Goal: Information Seeking & Learning: Learn about a topic

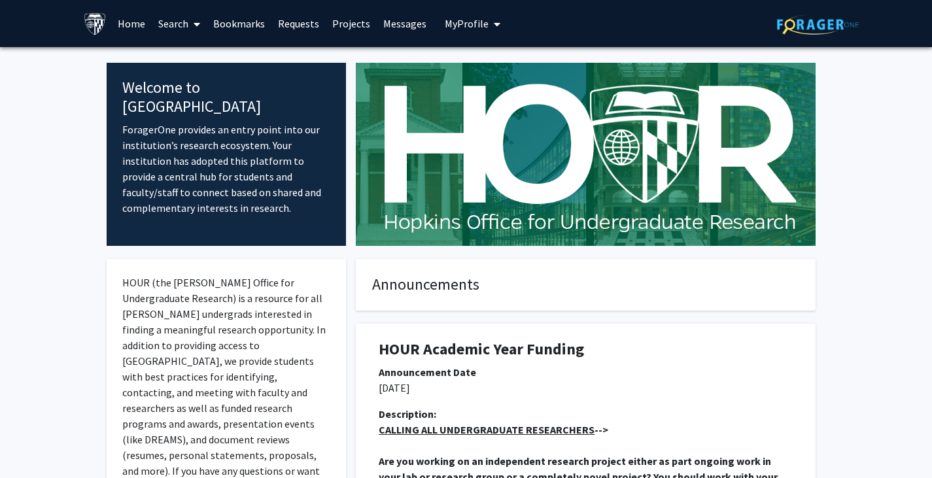
click at [352, 20] on link "Projects" at bounding box center [351, 24] width 51 height 46
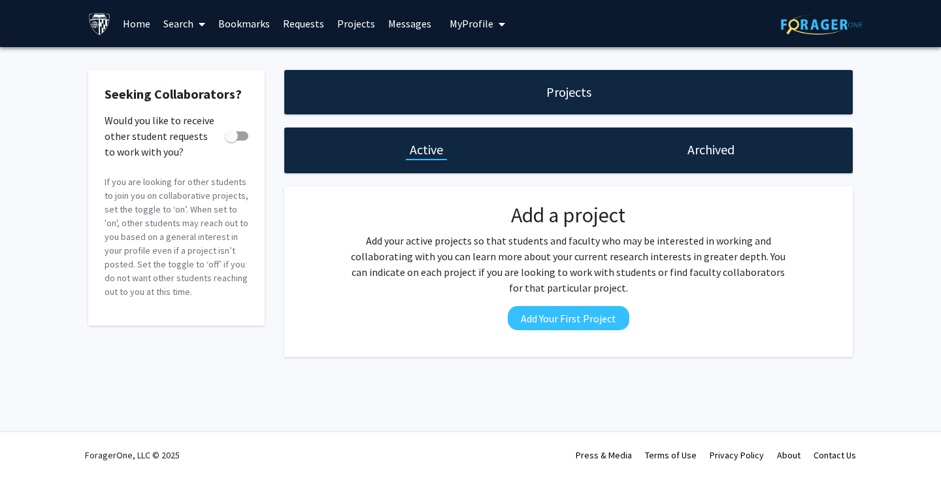
click at [183, 17] on link "Search" at bounding box center [184, 24] width 55 height 46
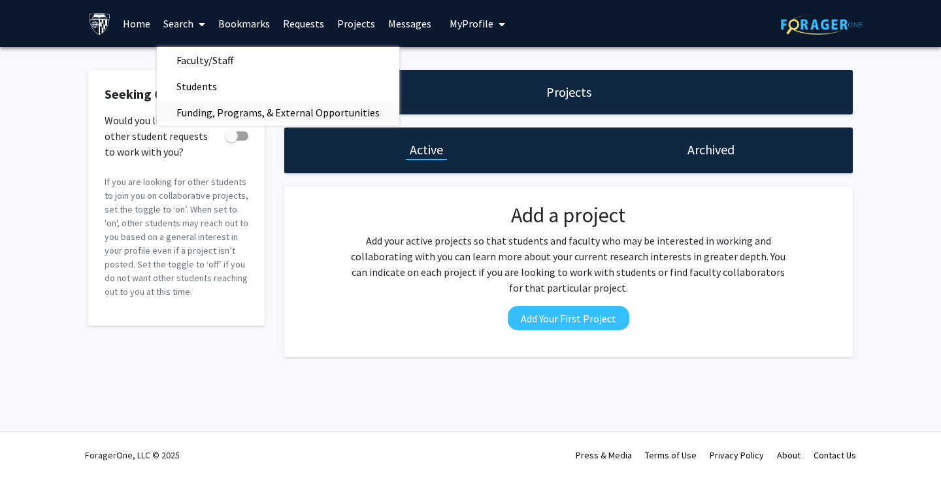
click at [205, 111] on span "Funding, Programs, & External Opportunities" at bounding box center [278, 112] width 243 height 26
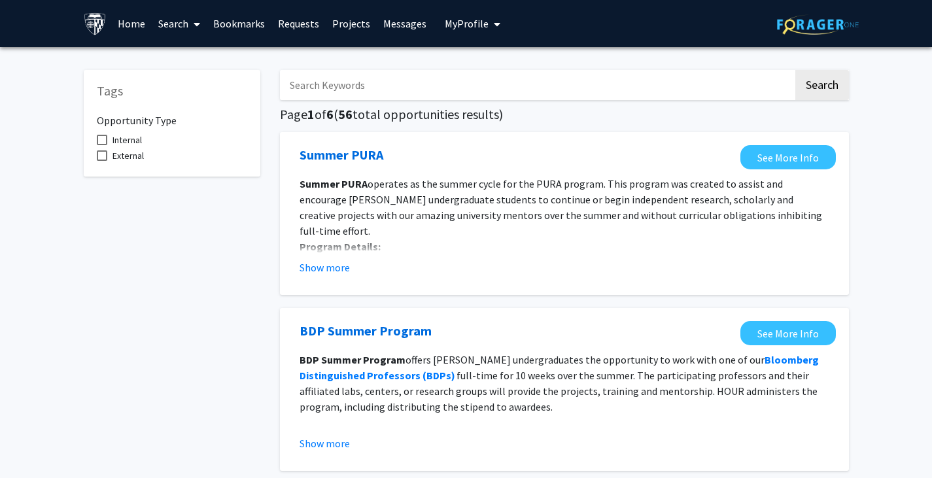
click at [187, 23] on link "Search" at bounding box center [179, 24] width 55 height 46
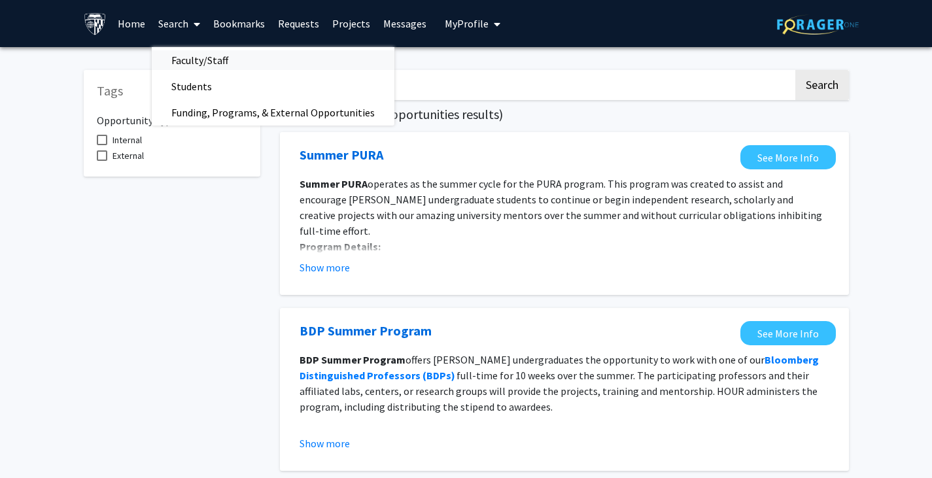
click at [211, 66] on span "Faculty/Staff" at bounding box center [200, 60] width 96 height 26
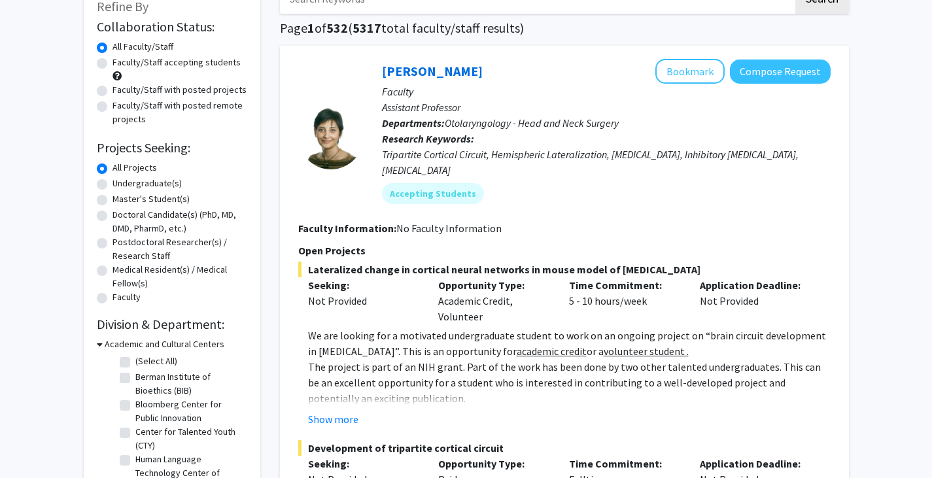
scroll to position [56, 0]
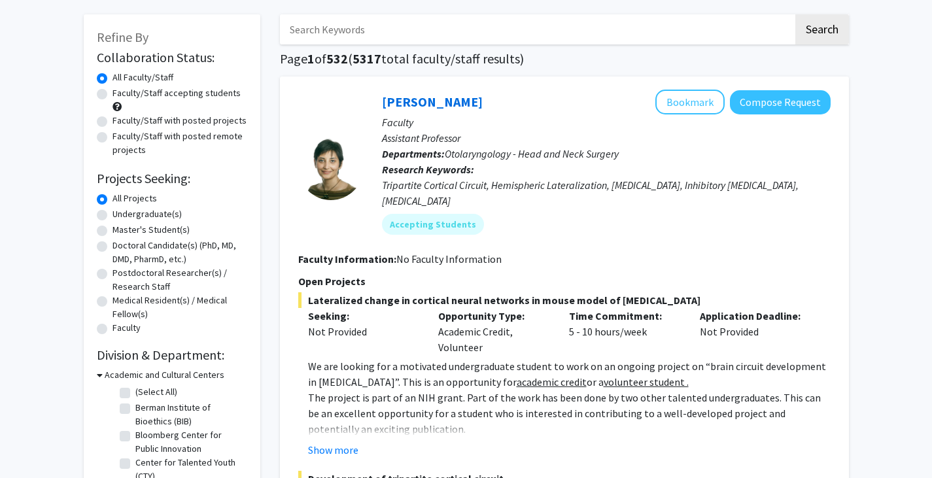
click at [112, 230] on label "Master's Student(s)" at bounding box center [150, 230] width 77 height 14
click at [112, 230] on input "Master's Student(s)" at bounding box center [116, 227] width 8 height 8
radio input "true"
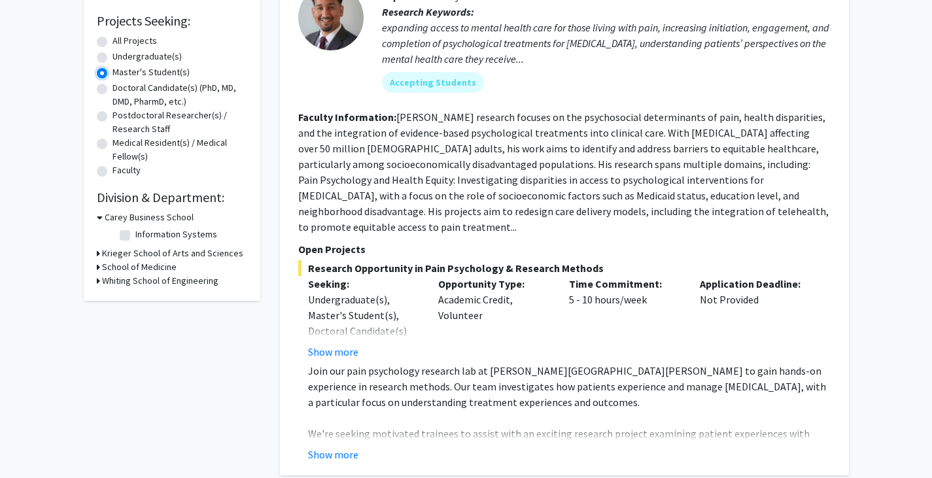
scroll to position [224, 0]
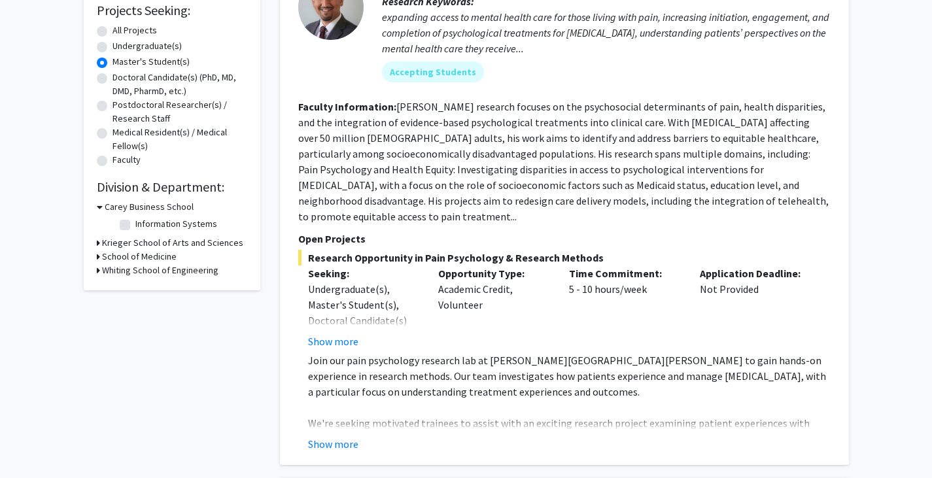
click at [93, 274] on div "Refine By Collaboration Status: Collaboration Status All Faculty/Staff Collabor…" at bounding box center [172, 68] width 177 height 444
click at [95, 270] on div "Refine By Collaboration Status: Collaboration Status All Faculty/Staff Collabor…" at bounding box center [172, 68] width 177 height 444
click at [97, 271] on icon at bounding box center [98, 270] width 3 height 14
click at [135, 304] on label "Electrical and Computer Engineering" at bounding box center [189, 309] width 109 height 27
click at [135, 304] on input "Electrical and Computer Engineering" at bounding box center [139, 300] width 8 height 8
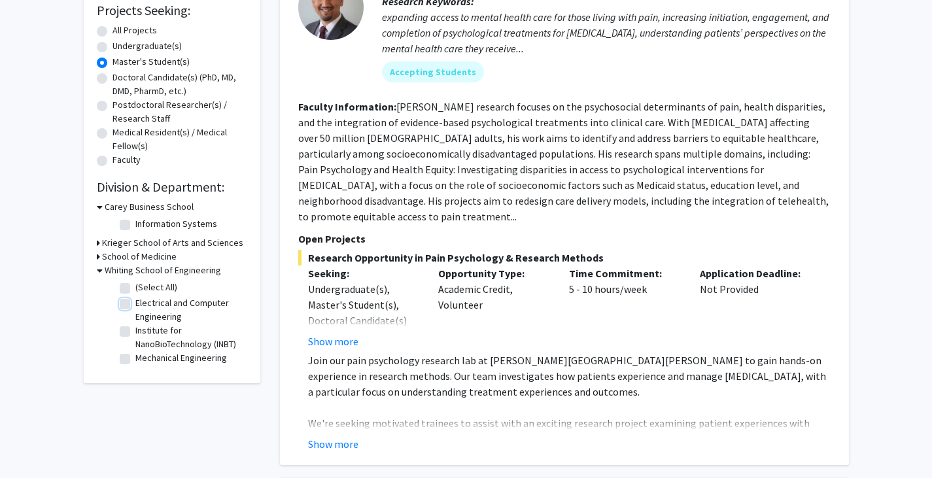
checkbox input "true"
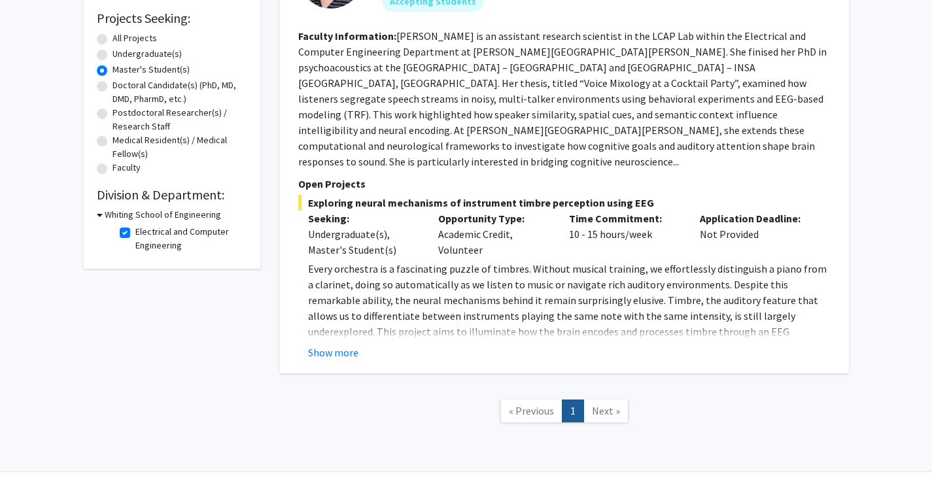
scroll to position [224, 0]
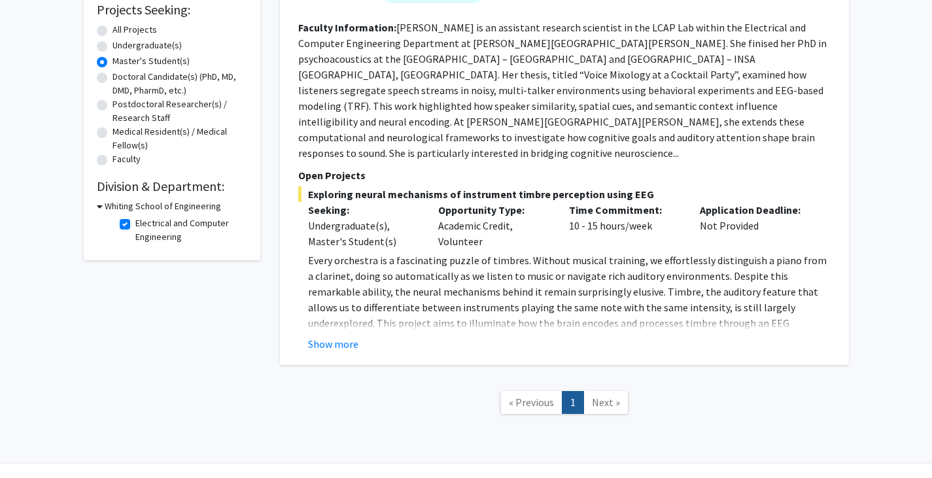
click at [596, 396] on span "Next »" at bounding box center [606, 402] width 28 height 13
click at [337, 336] on button "Show more" at bounding box center [333, 344] width 50 height 16
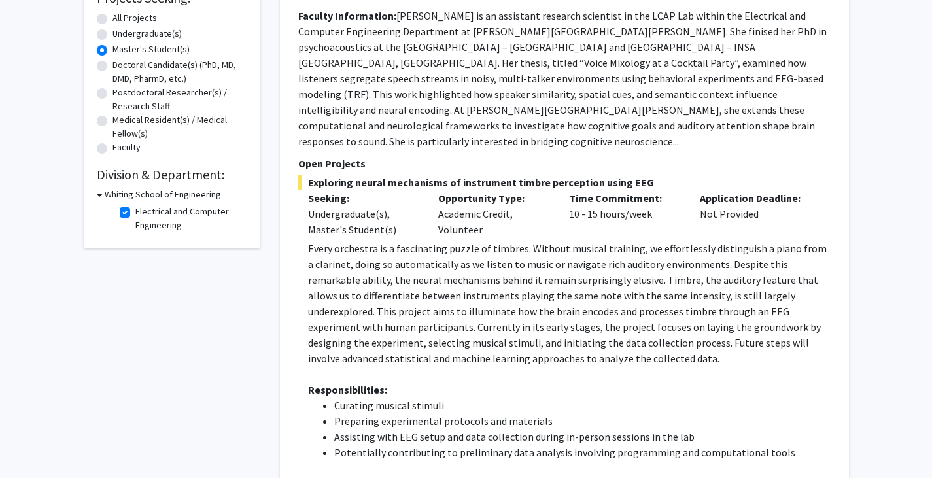
scroll to position [228, 0]
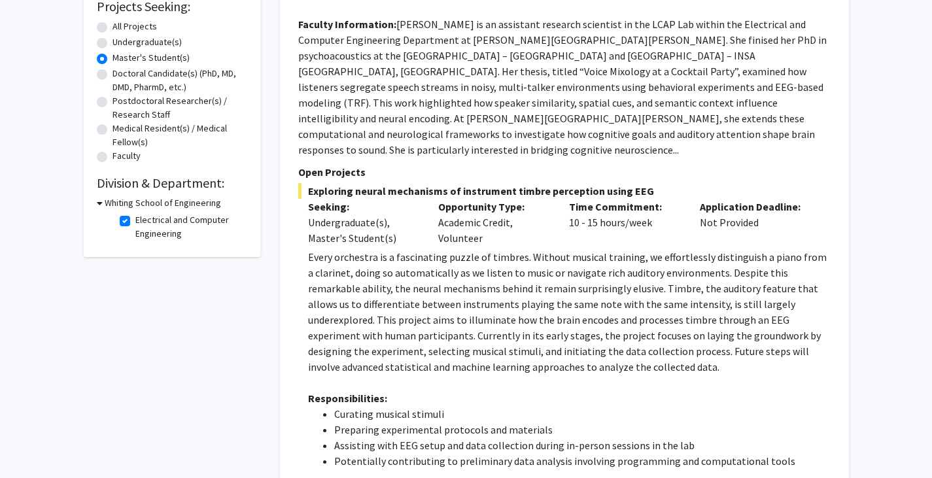
click at [106, 202] on h3 "Whiting School of Engineering" at bounding box center [163, 203] width 116 height 14
click at [106, 202] on h3 "Whiting School of Engineering" at bounding box center [160, 203] width 116 height 14
click at [135, 223] on label "Electrical and Computer Engineering" at bounding box center [189, 226] width 109 height 27
click at [135, 222] on input "Electrical and Computer Engineering" at bounding box center [139, 217] width 8 height 8
checkbox input "false"
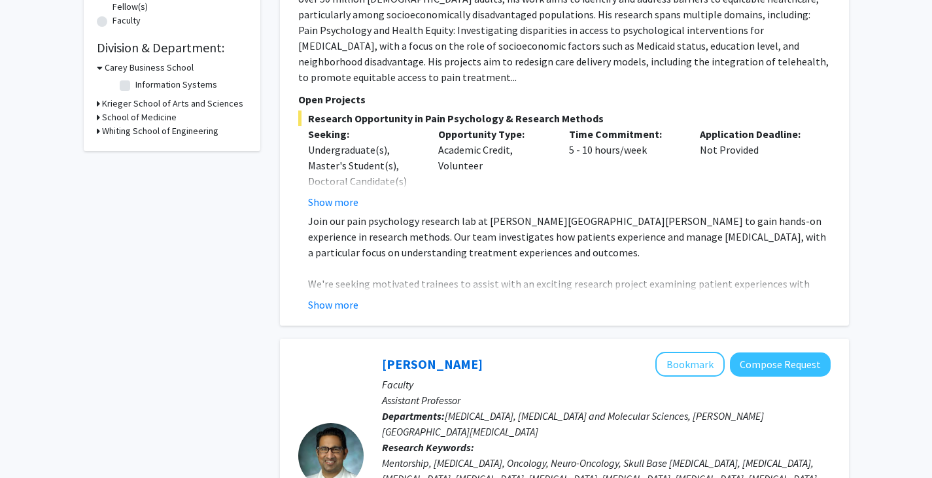
scroll to position [364, 0]
click at [98, 132] on icon at bounding box center [98, 131] width 3 height 14
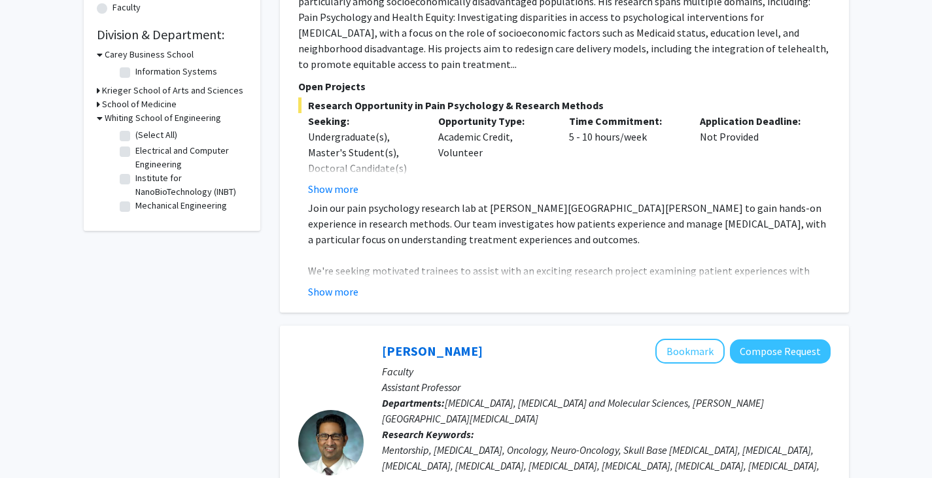
scroll to position [380, 0]
